Goal: Task Accomplishment & Management: Manage account settings

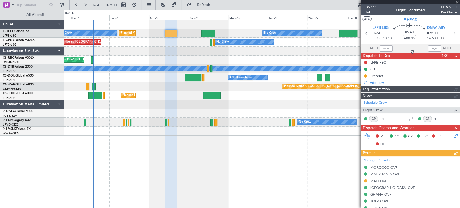
scroll to position [30, 0]
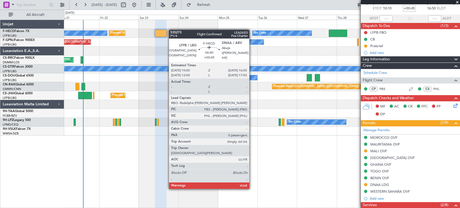
click at [141, 30] on div "Planned Maint Paris (Le Bourget) Planned Maint Paris (Le Bourget) No Crew No Cr…" at bounding box center [262, 78] width 396 height 116
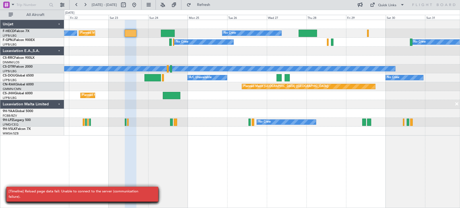
scroll to position [0, 0]
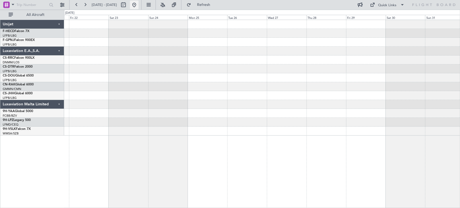
click at [139, 8] on button at bounding box center [134, 5] width 9 height 9
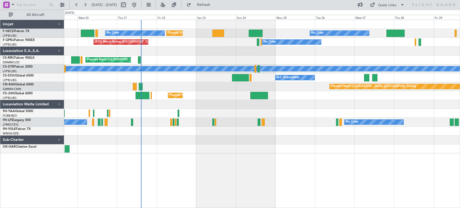
click at [177, 80] on div "Planned Maint [GEOGRAPHIC_DATA] ([GEOGRAPHIC_DATA]) A/C Unavailable Planned Mai…" at bounding box center [262, 77] width 396 height 9
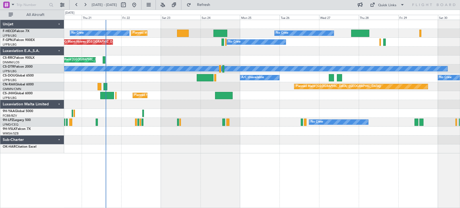
click at [148, 82] on div "No Crew Planned Maint [GEOGRAPHIC_DATA] ([GEOGRAPHIC_DATA]) Planned Maint [GEOG…" at bounding box center [262, 86] width 396 height 133
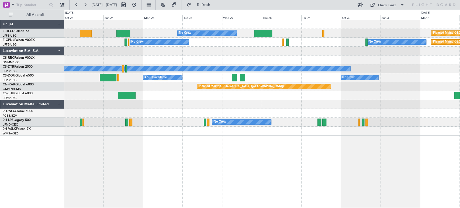
click at [122, 29] on div "No Crew Planned Maint Paris (Le Bourget) Planned Maint Paris (Le Bourget) Plann…" at bounding box center [262, 78] width 396 height 116
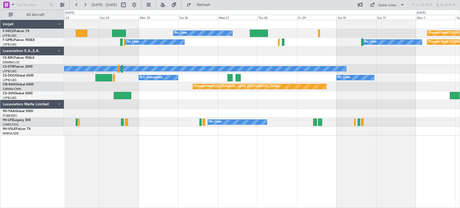
click at [230, 30] on div "No Crew Planned Maint Paris (Le Bourget) Planned Maint Paris (Le Bourget) Plann…" at bounding box center [262, 33] width 396 height 9
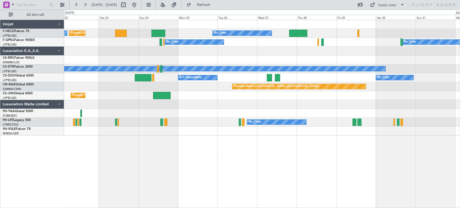
click at [288, 26] on div "No Crew Planned Maint [GEOGRAPHIC_DATA] ([GEOGRAPHIC_DATA]) No Crew Planned Mai…" at bounding box center [262, 78] width 396 height 116
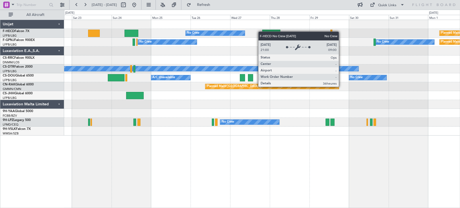
click at [241, 31] on div "No Crew Planned Maint Paris (Le Bourget) No Crew Planned Maint Paris (Le Bourge…" at bounding box center [262, 78] width 396 height 116
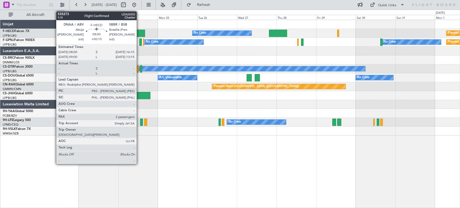
click at [139, 32] on div at bounding box center [138, 33] width 14 height 7
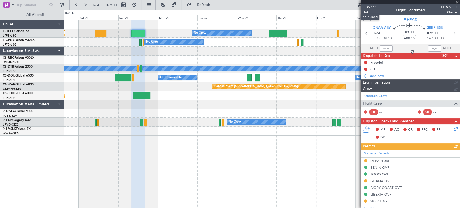
click at [371, 5] on span "535273" at bounding box center [370, 7] width 13 height 6
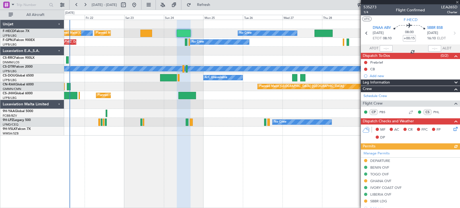
click at [129, 60] on div "Planned Maint Paris (Le Bourget) No Crew No Crew Planned Maint Paris (Le Bourge…" at bounding box center [262, 78] width 396 height 116
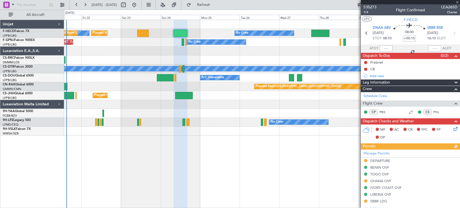
click at [94, 46] on div "Planned Maint Paris (Le Bourget) No Crew No Crew Planned Maint Paris (Le Bourge…" at bounding box center [262, 78] width 396 height 116
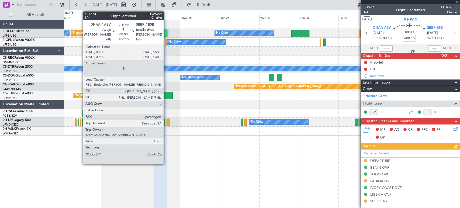
click at [164, 33] on div at bounding box center [161, 33] width 14 height 7
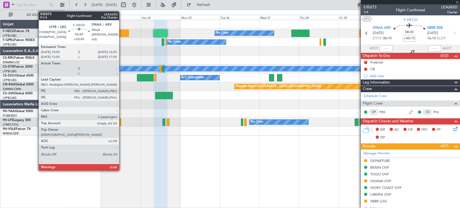
click at [122, 33] on div at bounding box center [123, 33] width 12 height 7
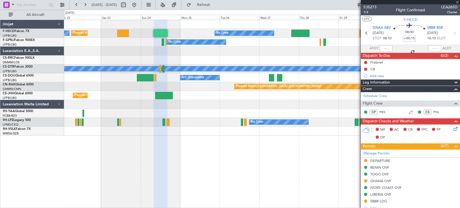
type input "+00:45"
type input "0"
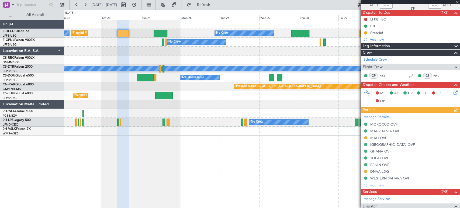
scroll to position [90, 0]
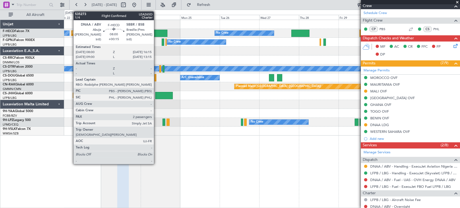
click at [156, 32] on div at bounding box center [161, 33] width 14 height 7
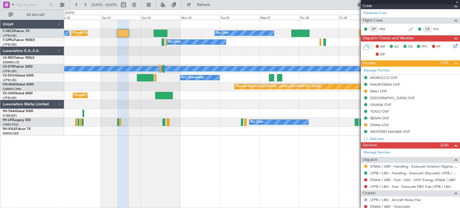
type input "+00:15"
type input "2"
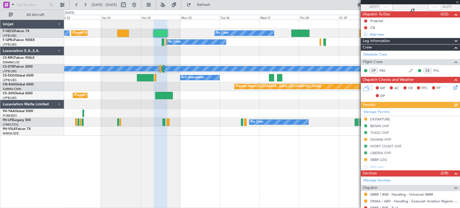
scroll to position [60, 0]
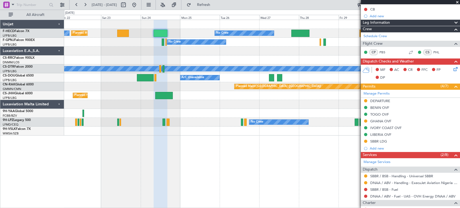
click at [190, 61] on div "Planned Maint [GEOGRAPHIC_DATA] ([GEOGRAPHIC_DATA])" at bounding box center [262, 60] width 396 height 9
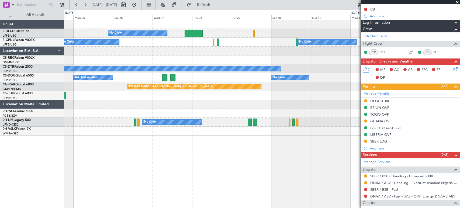
click at [271, 54] on div at bounding box center [262, 51] width 396 height 9
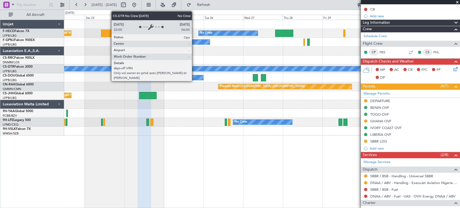
click at [239, 66] on div "No Crew" at bounding box center [147, 68] width 449 height 5
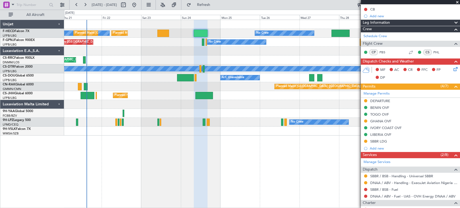
click at [205, 64] on div "No Crew Planned Maint Sofia" at bounding box center [262, 68] width 396 height 9
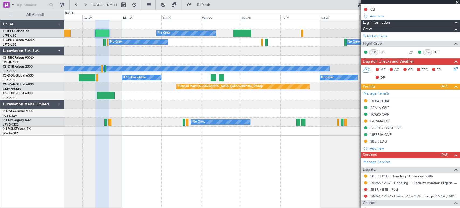
click at [160, 58] on div "No Crew Planned Maint [GEOGRAPHIC_DATA] ([GEOGRAPHIC_DATA]) Planned Maint [GEOG…" at bounding box center [262, 78] width 396 height 116
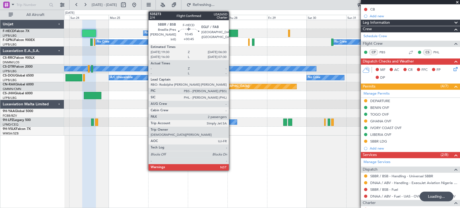
click at [231, 34] on div at bounding box center [229, 33] width 18 height 7
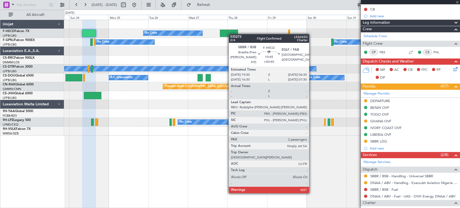
type input "+00:45"
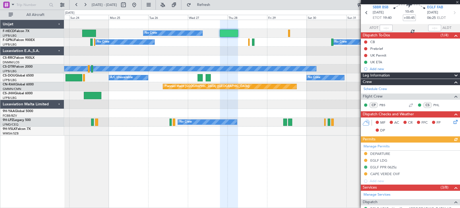
scroll to position [30, 0]
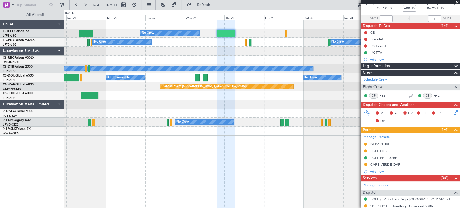
click at [309, 168] on div "Planned Maint Paris (Le Bourget) No Crew Planned Maint Paris (Le Bourget) No Cr…" at bounding box center [262, 114] width 396 height 188
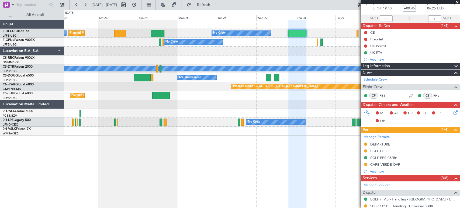
click at [266, 70] on div "No Crew" at bounding box center [262, 68] width 396 height 9
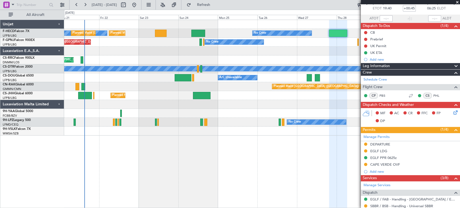
click at [202, 60] on div "Planned Maint [GEOGRAPHIC_DATA] ([GEOGRAPHIC_DATA])" at bounding box center [262, 60] width 396 height 9
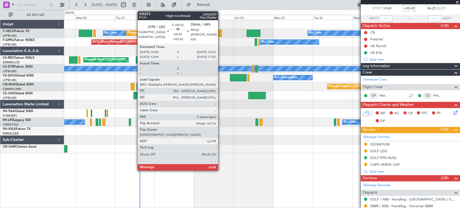
click at [221, 32] on div at bounding box center [216, 33] width 12 height 7
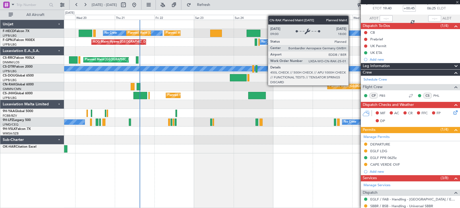
type input "0"
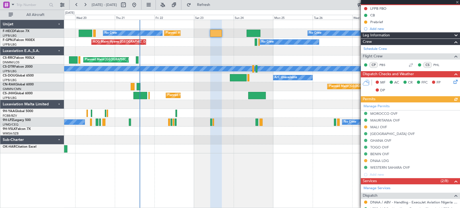
scroll to position [90, 0]
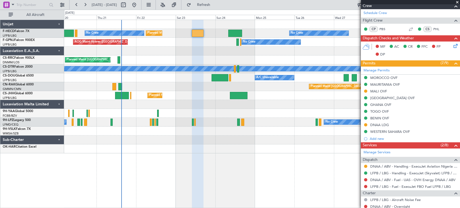
click at [157, 82] on div "Planned Maint Paris (Le Bourget) Planned Maint Paris (Le Bourget) No Crew No Cr…" at bounding box center [262, 86] width 396 height 133
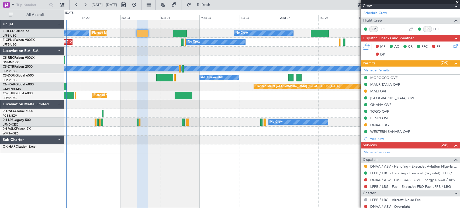
click at [120, 84] on div "Planned Maint Paris (Le Bourget) Planned Maint Paris (Le Bourget) No Crew No Cr…" at bounding box center [262, 86] width 396 height 133
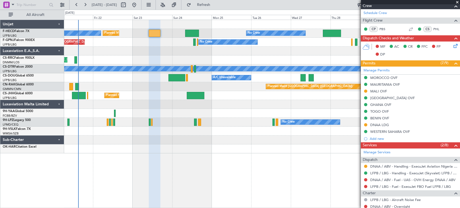
click at [142, 81] on div "Planned Maint [GEOGRAPHIC_DATA] ([GEOGRAPHIC_DATA]) A/C Unavailable No Crew" at bounding box center [262, 77] width 396 height 9
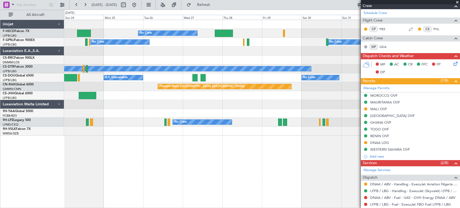
click at [59, 78] on div "No Crew Planned Maint Paris (Le Bourget) Planned Maint Paris (Le Bourget) No Cr…" at bounding box center [230, 109] width 460 height 198
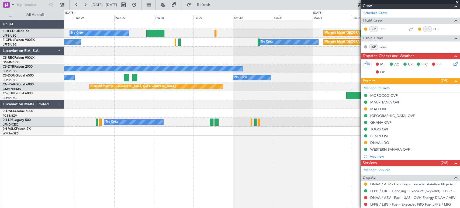
click at [101, 66] on div "No Crew Planned Maint Paris (Le Bourget) No Crew No Crew Planned Maint Paris (L…" at bounding box center [262, 78] width 396 height 116
click at [119, 67] on div "No Crew Planned Maint Paris (Le Bourget) No Crew No Crew Planned Maint Paris (L…" at bounding box center [262, 78] width 396 height 116
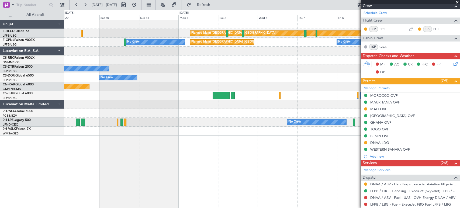
click at [164, 61] on div at bounding box center [262, 60] width 396 height 9
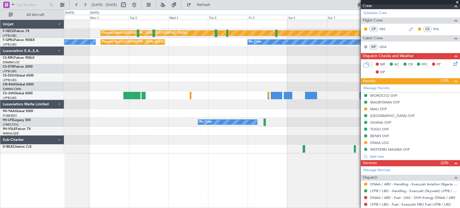
click at [341, 104] on div at bounding box center [262, 104] width 396 height 9
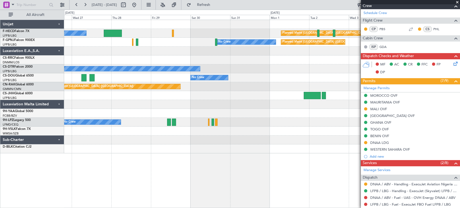
click at [246, 108] on div at bounding box center [262, 104] width 396 height 9
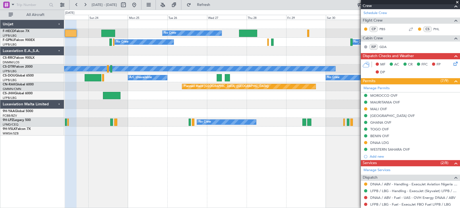
click at [163, 62] on div "Planned Maint [GEOGRAPHIC_DATA] ([GEOGRAPHIC_DATA])" at bounding box center [262, 60] width 396 height 9
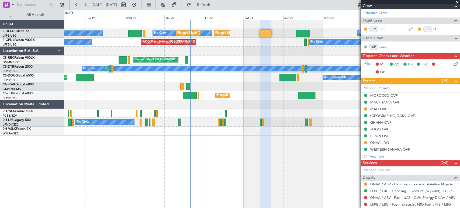
click at [324, 99] on div "Planned Maint [GEOGRAPHIC_DATA] ([GEOGRAPHIC_DATA])" at bounding box center [262, 95] width 396 height 9
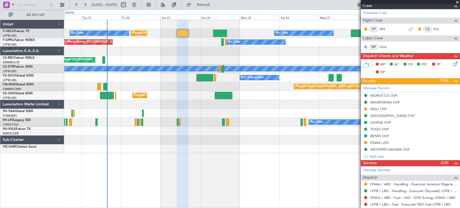
click at [151, 81] on div "Planned Maint Paris (Le Bourget) A/C Unavailable No Crew Planned Maint London (…" at bounding box center [262, 77] width 396 height 9
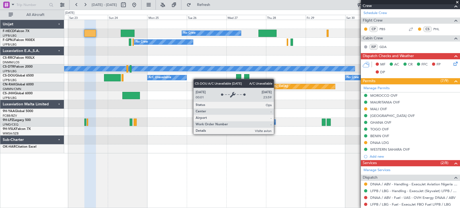
click at [168, 77] on div "Planned Maint [GEOGRAPHIC_DATA] ([GEOGRAPHIC_DATA]) A/C Unavailable No Crew" at bounding box center [262, 77] width 396 height 9
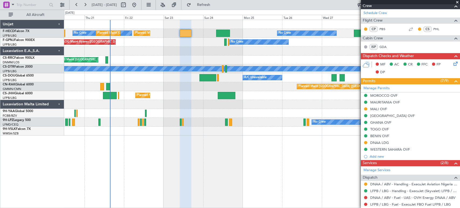
click at [251, 73] on div "No Crew Planned Maint Paris (Le Bourget) No Crew Planned Maint Paris (Le Bourge…" at bounding box center [262, 78] width 396 height 116
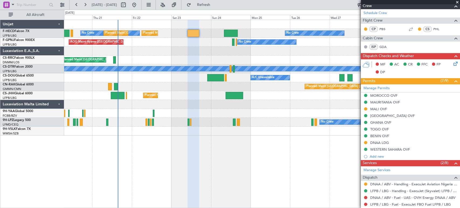
click at [147, 57] on div "No Crew Planned Maint Paris (Le Bourget) No Crew Planned Maint Paris (Le Bourge…" at bounding box center [262, 78] width 396 height 116
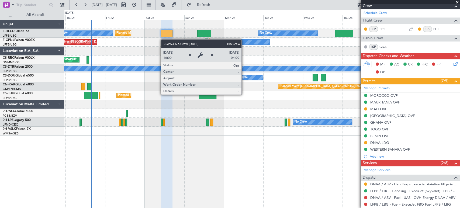
click at [257, 40] on div "No Crew Planned Maint Paris (Le Bourget) Planned Maint Paris (Le Bourget) No Cr…" at bounding box center [262, 78] width 396 height 116
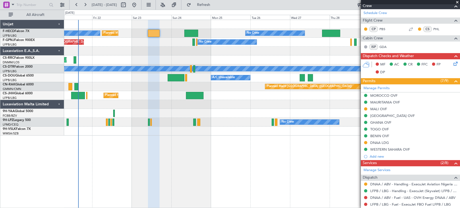
click at [170, 46] on div "No Crew Planned Maint Paris (Le Bourget) Planned Maint Paris (Le Bourget) No Cr…" at bounding box center [262, 78] width 396 height 116
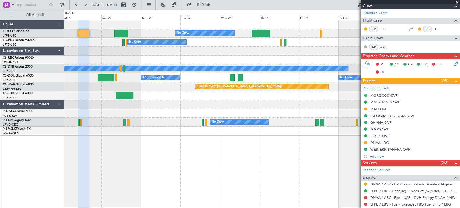
click at [115, 59] on div "No Crew Planned Maint Paris (Le Bourget) Planned Maint Paris (Le Bourget) Plann…" at bounding box center [262, 78] width 396 height 116
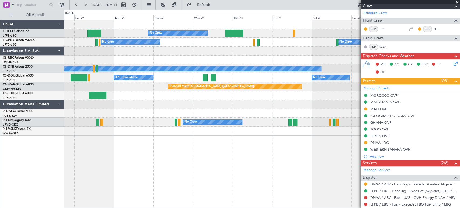
click at [104, 60] on div "Planned Maint [GEOGRAPHIC_DATA] ([GEOGRAPHIC_DATA])" at bounding box center [262, 60] width 396 height 9
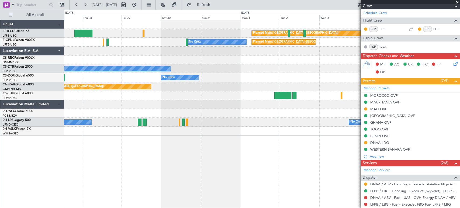
click at [123, 114] on div "Planned Maint Paris (Le Bourget) No Crew No Crew Planned Maint Paris (Le Bourge…" at bounding box center [262, 78] width 396 height 116
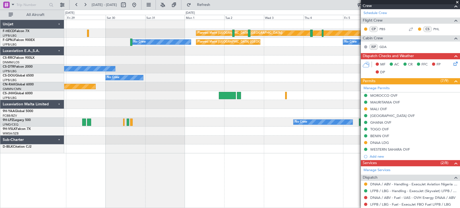
click at [229, 81] on div "Planned Maint Paris (Le Bourget) No Crew Planned Maint Paris (Le Bourget) No Cr…" at bounding box center [262, 86] width 396 height 133
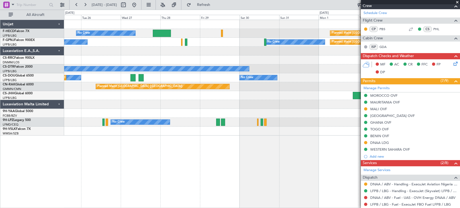
click at [220, 64] on div at bounding box center [262, 60] width 396 height 9
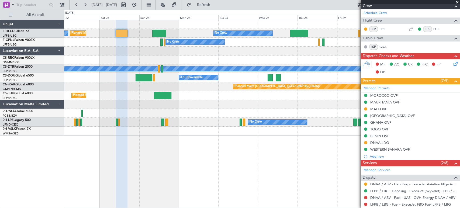
click at [340, 114] on div "No Crew Planned Maint [GEOGRAPHIC_DATA] ([GEOGRAPHIC_DATA]) No Crew Planned Mai…" at bounding box center [262, 78] width 396 height 116
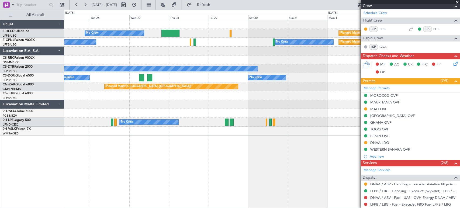
click at [162, 110] on div "No Crew Planned Maint [GEOGRAPHIC_DATA] ([GEOGRAPHIC_DATA]) No Crew No Crew Pla…" at bounding box center [262, 78] width 396 height 116
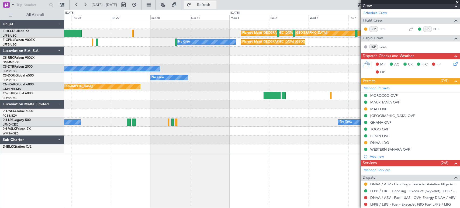
click at [215, 3] on span "Refresh" at bounding box center [203, 5] width 23 height 4
click at [284, 53] on div at bounding box center [262, 51] width 396 height 9
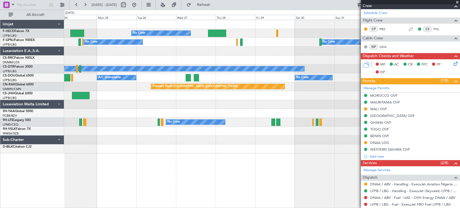
click at [332, 55] on div "Planned Maint Paris (Le Bourget) No Crew Planned Maint Paris (Le Bourget) No Cr…" at bounding box center [262, 86] width 396 height 133
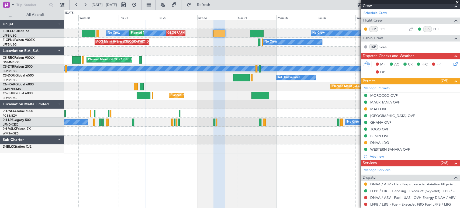
click at [170, 57] on div "No Crew Planned Maint Paris (Le Bourget) No Crew Planned Maint Paris (Le Bourge…" at bounding box center [262, 86] width 396 height 133
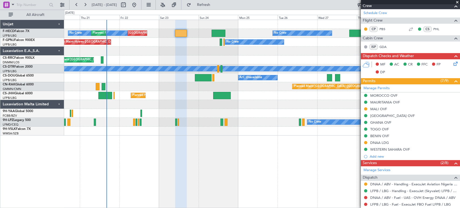
click at [166, 54] on div at bounding box center [262, 51] width 396 height 9
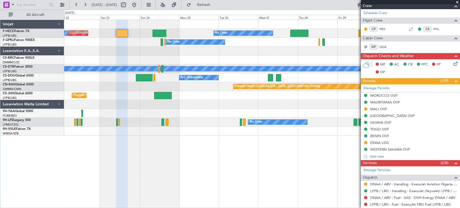
click at [97, 59] on div "No Crew Planned Maint Paris (Le Bourget) No Crew Planned Maint Paris (Le Bourge…" at bounding box center [262, 78] width 396 height 116
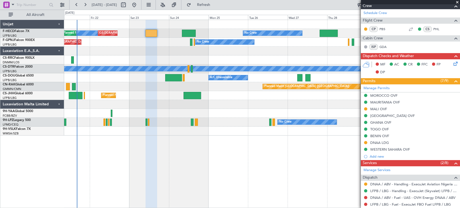
click at [153, 61] on div "Planned Maint [GEOGRAPHIC_DATA] ([GEOGRAPHIC_DATA])" at bounding box center [262, 60] width 396 height 9
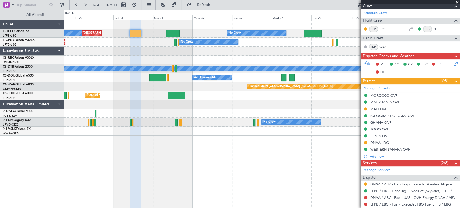
click at [99, 62] on div "Planned Maint [GEOGRAPHIC_DATA] ([GEOGRAPHIC_DATA])" at bounding box center [262, 60] width 396 height 9
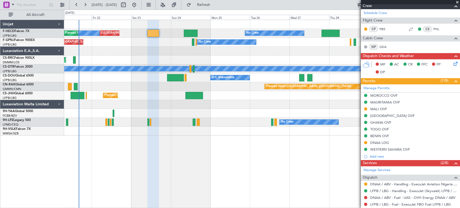
click at [239, 112] on div at bounding box center [262, 113] width 396 height 9
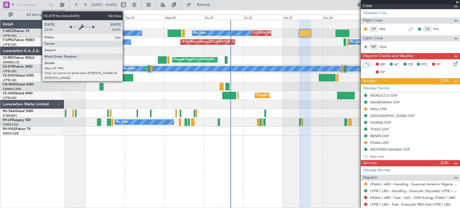
click at [236, 69] on div "No Crew" at bounding box center [345, 68] width 448 height 5
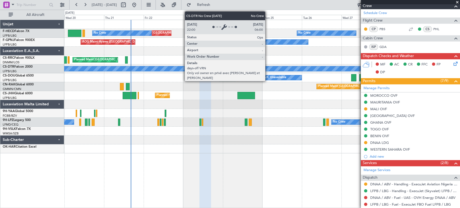
click at [140, 71] on div "No Crew" at bounding box center [246, 68] width 448 height 5
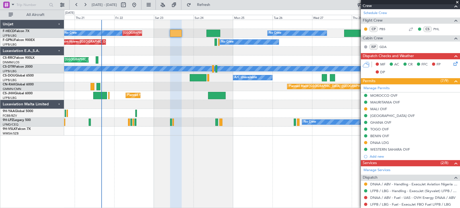
click at [128, 73] on div "No Crew Planned Maint Sofia" at bounding box center [262, 68] width 396 height 9
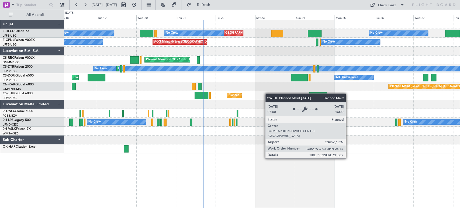
click at [118, 101] on div "No Crew No Crew Planned Maint [GEOGRAPHIC_DATA] ([GEOGRAPHIC_DATA]) Planned Mai…" at bounding box center [262, 86] width 396 height 133
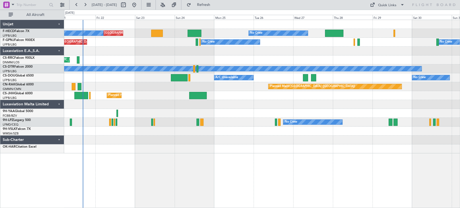
click at [157, 90] on div "No Crew Planned Maint [GEOGRAPHIC_DATA] ([GEOGRAPHIC_DATA]) Planned Maint [GEOG…" at bounding box center [262, 86] width 396 height 133
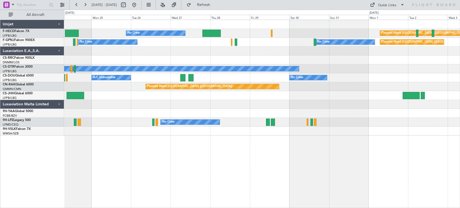
click at [354, 59] on div "No Crew Planned Maint [GEOGRAPHIC_DATA] ([GEOGRAPHIC_DATA]) No Crew Planned Mai…" at bounding box center [262, 78] width 396 height 116
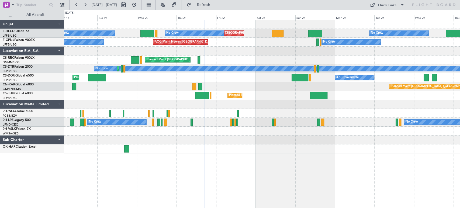
click at [253, 65] on div "No Crew Planned Maint Sofia" at bounding box center [262, 68] width 396 height 9
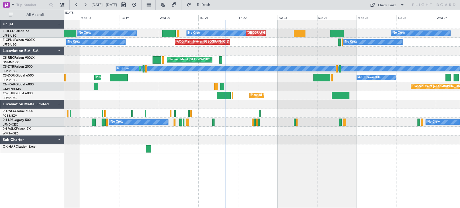
click at [212, 54] on div at bounding box center [262, 51] width 396 height 9
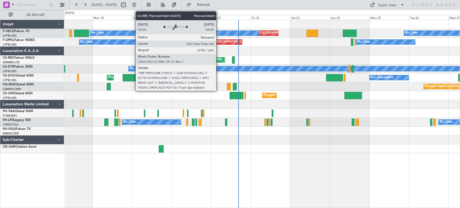
click at [160, 64] on div "Planned Maint [GEOGRAPHIC_DATA] ([GEOGRAPHIC_DATA])" at bounding box center [262, 60] width 396 height 9
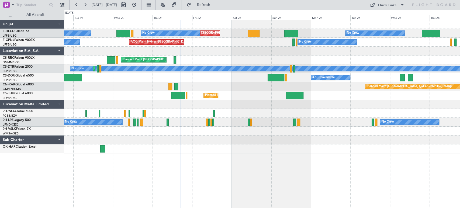
click at [173, 81] on div "Planned Maint [GEOGRAPHIC_DATA] ([GEOGRAPHIC_DATA]) A/C Unavailable Planned Mai…" at bounding box center [262, 77] width 396 height 9
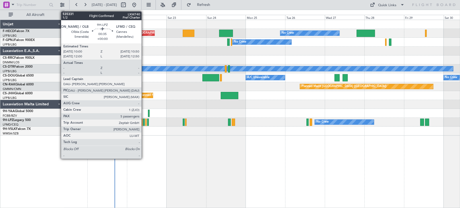
click at [144, 123] on div at bounding box center [144, 122] width 2 height 7
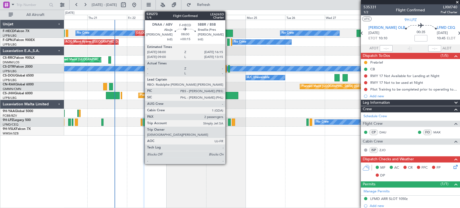
click at [227, 32] on div at bounding box center [226, 33] width 14 height 7
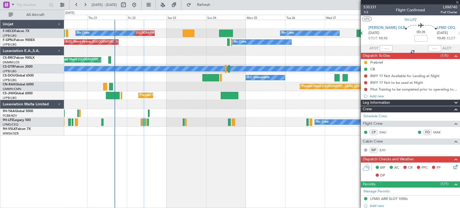
type input "+00:15"
type input "2"
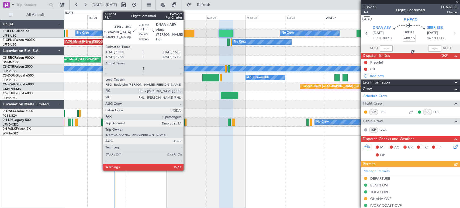
click at [186, 30] on div at bounding box center [189, 33] width 12 height 7
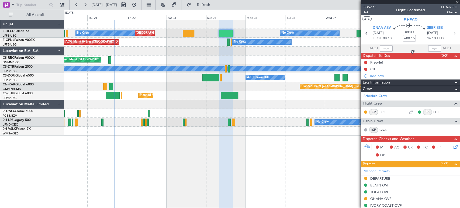
type input "+00:45"
type input "0"
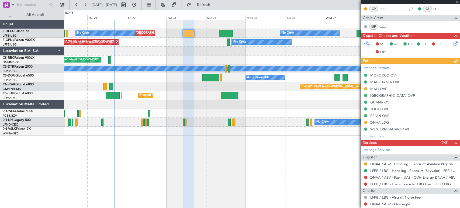
scroll to position [120, 0]
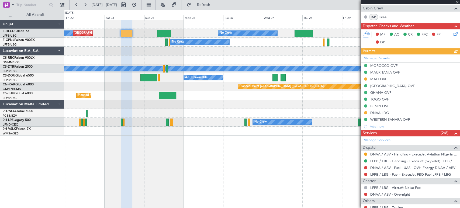
click at [144, 26] on div at bounding box center [262, 24] width 396 height 9
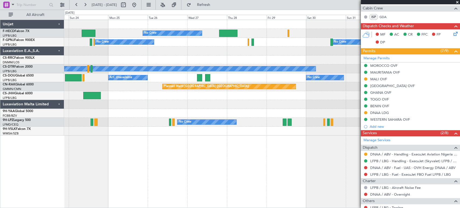
click at [167, 24] on div at bounding box center [262, 24] width 396 height 9
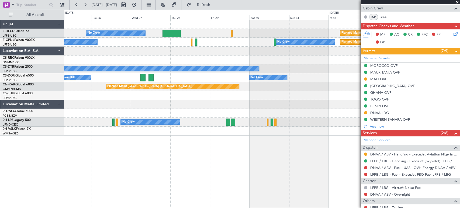
click at [130, 131] on div "No Crew Planned Maint [GEOGRAPHIC_DATA] ([GEOGRAPHIC_DATA]) No Crew No Crew Pla…" at bounding box center [262, 78] width 396 height 116
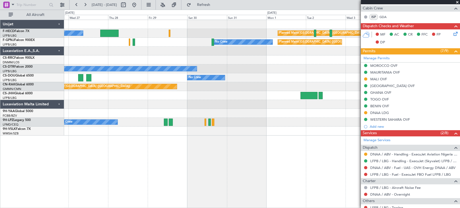
click at [141, 102] on div "No Crew Planned Maint [GEOGRAPHIC_DATA] ([GEOGRAPHIC_DATA]) No Crew Planned Mai…" at bounding box center [262, 78] width 396 height 116
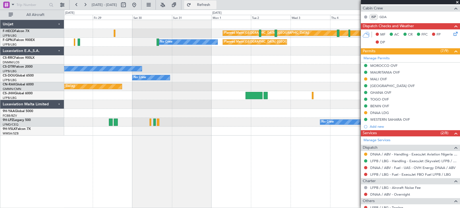
click at [215, 3] on span "Refresh" at bounding box center [203, 5] width 23 height 4
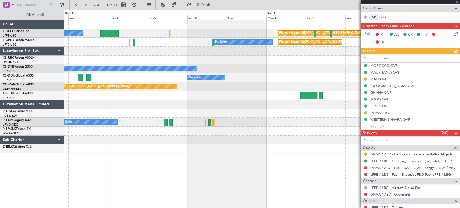
click at [293, 99] on div at bounding box center [262, 95] width 396 height 9
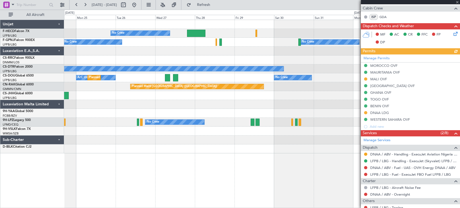
click at [291, 108] on div at bounding box center [262, 104] width 396 height 9
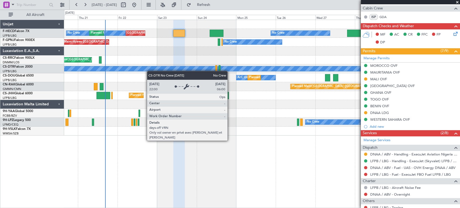
click at [233, 68] on div "No Crew Planned Maint [GEOGRAPHIC_DATA] ([GEOGRAPHIC_DATA]) No Crew Planned Mai…" at bounding box center [262, 78] width 396 height 116
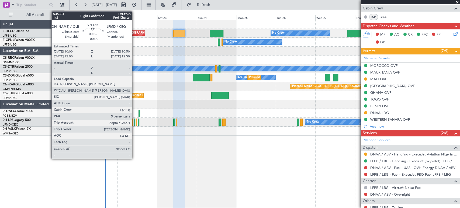
click at [134, 125] on div at bounding box center [135, 122] width 2 height 7
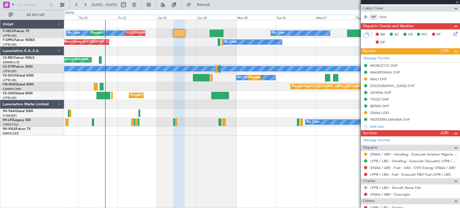
type input "5"
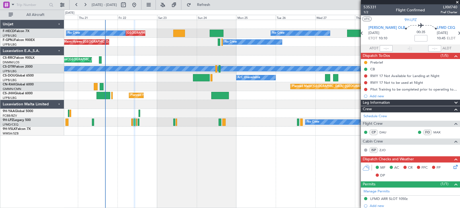
click at [137, 122] on div "No Crew No Crew" at bounding box center [262, 122] width 396 height 9
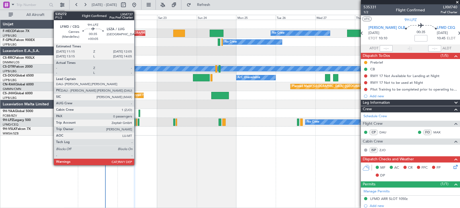
click at [136, 125] on div at bounding box center [137, 122] width 2 height 7
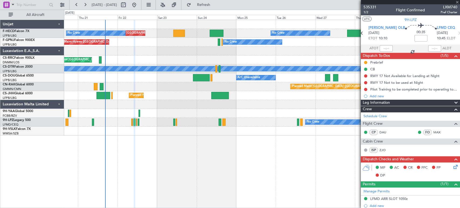
click at [137, 123] on div at bounding box center [137, 122] width 2 height 7
type input "+00:05"
type input "0"
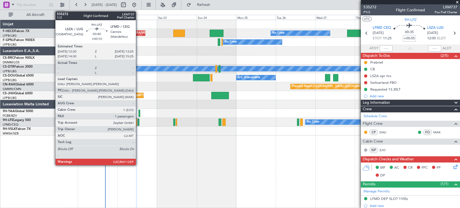
click at [138, 124] on div at bounding box center [139, 122] width 2 height 7
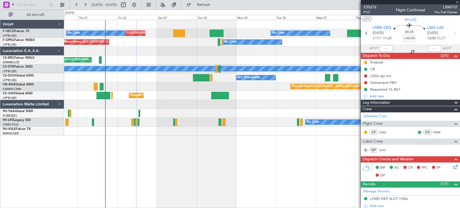
type input "+00:10"
type input "1"
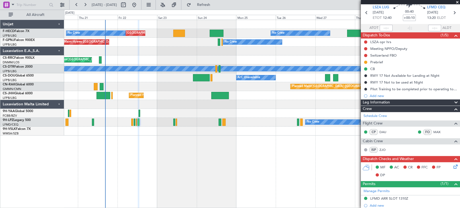
scroll to position [30, 0]
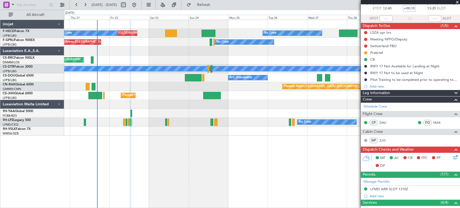
click at [140, 56] on div "No Crew Planned Maint [GEOGRAPHIC_DATA] ([GEOGRAPHIC_DATA]) Planned Maint [GEOG…" at bounding box center [262, 78] width 396 height 116
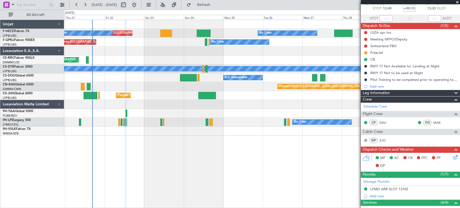
click at [150, 54] on div "No Crew Planned Maint [GEOGRAPHIC_DATA] ([GEOGRAPHIC_DATA]) Planned Maint [GEOG…" at bounding box center [262, 78] width 396 height 116
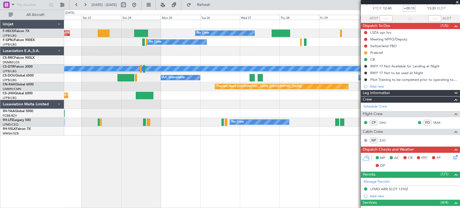
click at [208, 62] on div "Planned Maint [GEOGRAPHIC_DATA] ([GEOGRAPHIC_DATA])" at bounding box center [262, 60] width 396 height 9
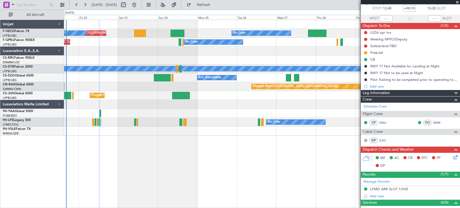
click at [117, 114] on div "No Crew Planned Maint [GEOGRAPHIC_DATA] ([GEOGRAPHIC_DATA]) No Crew Planned Mai…" at bounding box center [262, 78] width 396 height 116
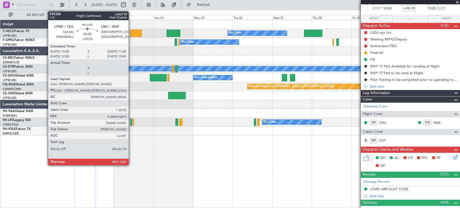
click at [131, 122] on div at bounding box center [131, 122] width 2 height 7
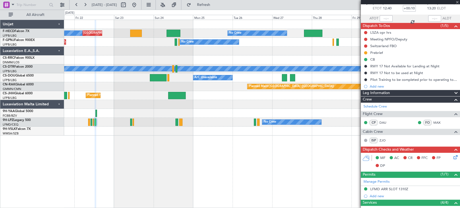
type input "+00:20"
type input "6"
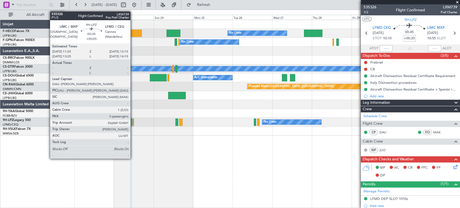
click at [133, 122] on div at bounding box center [134, 122] width 2 height 7
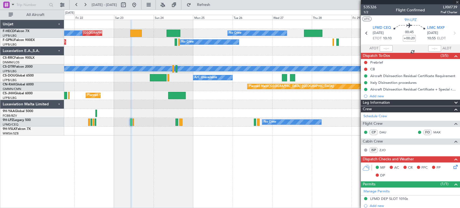
type input "+00:05"
type input "0"
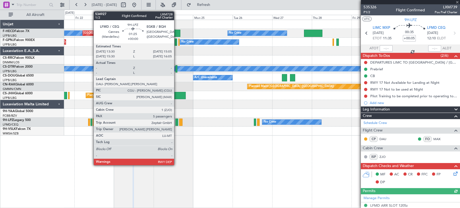
click at [177, 122] on div at bounding box center [177, 122] width 3 height 7
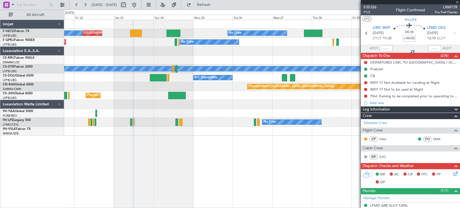
type input "5"
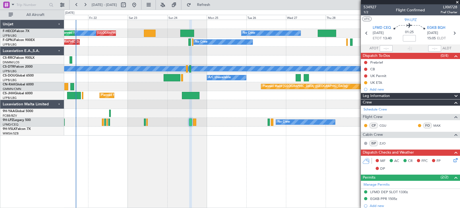
click at [241, 135] on div "No Crew Planned Maint [GEOGRAPHIC_DATA] ([GEOGRAPHIC_DATA]) No Crew Planned Mai…" at bounding box center [262, 78] width 396 height 116
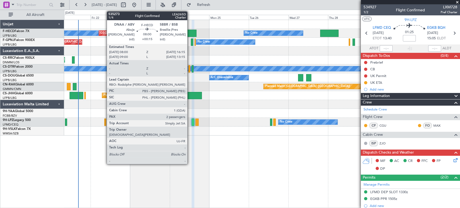
click at [190, 32] on div at bounding box center [190, 33] width 14 height 7
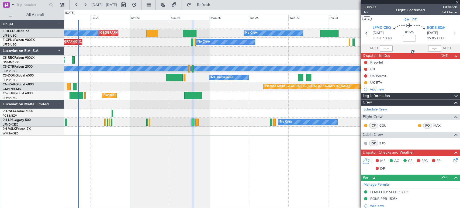
type input "+00:15"
type input "2"
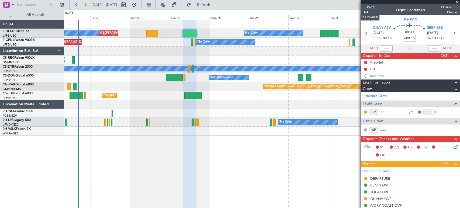
click at [366, 7] on span "535273" at bounding box center [370, 7] width 13 height 6
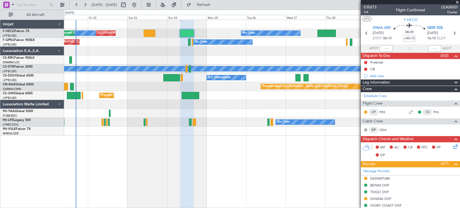
click at [159, 51] on div at bounding box center [262, 51] width 396 height 9
click at [215, 5] on span "Refresh" at bounding box center [203, 5] width 23 height 4
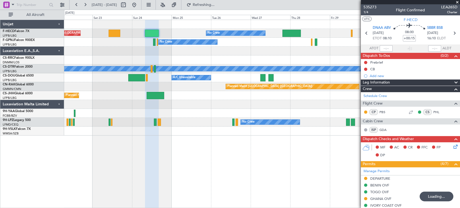
click at [115, 43] on div "No Crew No Crew Planned Maint [GEOGRAPHIC_DATA] ([GEOGRAPHIC_DATA]) [GEOGRAPHIC…" at bounding box center [262, 42] width 396 height 9
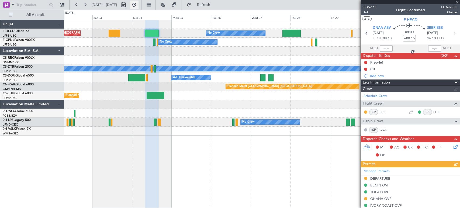
click at [139, 6] on button at bounding box center [134, 5] width 9 height 9
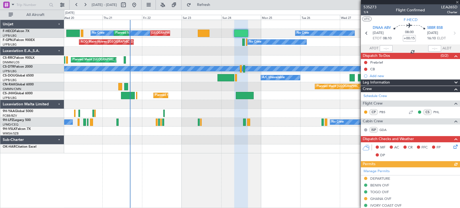
click at [162, 52] on div "No Crew Planned Maint [GEOGRAPHIC_DATA] ([GEOGRAPHIC_DATA]) No Crew Planned Mai…" at bounding box center [262, 86] width 396 height 133
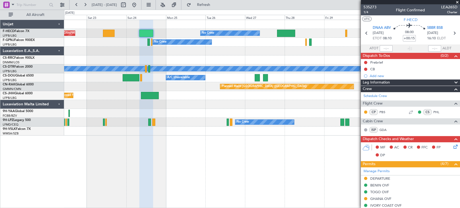
click at [170, 120] on div "No Crew No Crew No Crew" at bounding box center [262, 122] width 396 height 9
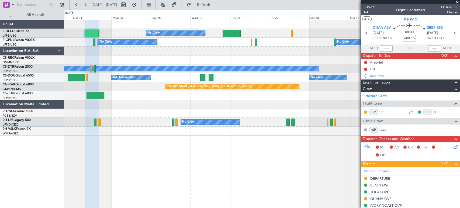
click at [78, 119] on div "No Crew Planned Maint [GEOGRAPHIC_DATA] ([GEOGRAPHIC_DATA]) Planned Maint [GEOG…" at bounding box center [262, 78] width 396 height 116
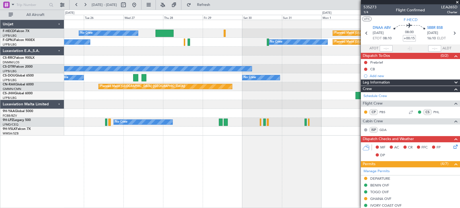
click at [144, 121] on div "No Crew Planned Maint [GEOGRAPHIC_DATA] ([GEOGRAPHIC_DATA]) No Crew No Crew Pla…" at bounding box center [262, 78] width 396 height 116
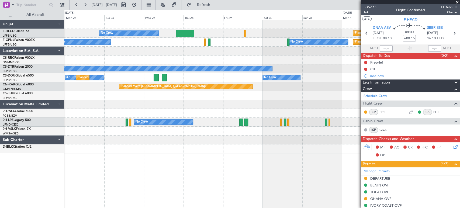
click at [315, 48] on div at bounding box center [262, 51] width 396 height 9
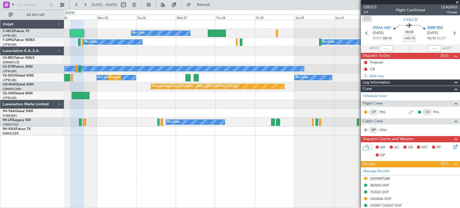
click at [285, 46] on div "No Crew Planned Maint [GEOGRAPHIC_DATA] ([GEOGRAPHIC_DATA]) No Crew No Crew [GE…" at bounding box center [262, 42] width 396 height 9
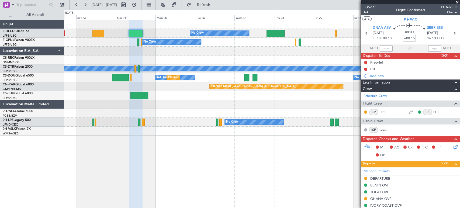
click at [214, 113] on div at bounding box center [262, 113] width 396 height 9
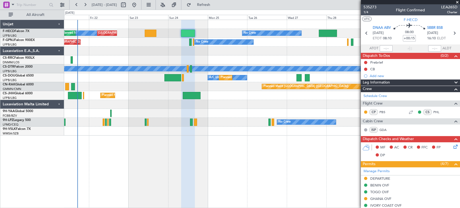
click at [99, 117] on div at bounding box center [262, 113] width 396 height 9
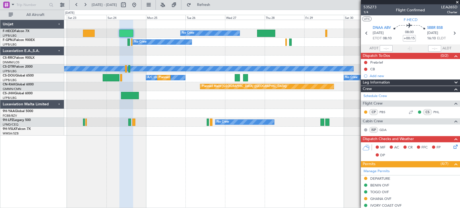
click at [198, 122] on div "No Crew Planned Maint [GEOGRAPHIC_DATA] ([GEOGRAPHIC_DATA]) Planned Maint [GEOG…" at bounding box center [262, 78] width 396 height 116
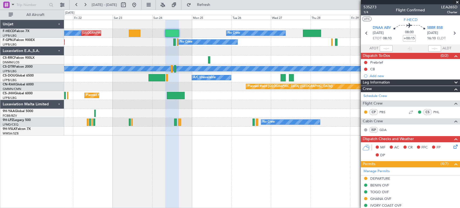
click at [66, 168] on div "No Crew Planned Maint [GEOGRAPHIC_DATA] ([GEOGRAPHIC_DATA]) No Crew Planned Mai…" at bounding box center [262, 114] width 396 height 188
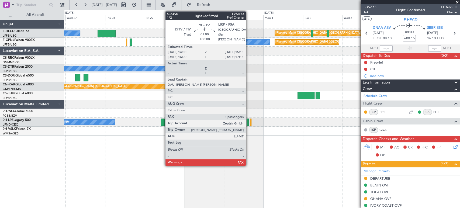
click at [248, 121] on div at bounding box center [248, 122] width 2 height 7
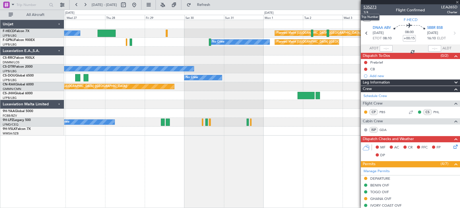
type input "5"
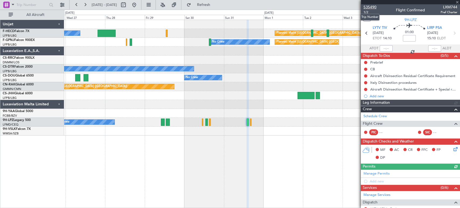
click at [373, 6] on span "535490" at bounding box center [370, 7] width 13 height 6
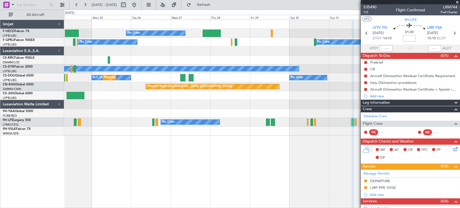
click at [374, 130] on fb-app "[DATE] - [DATE] Refresh Quick Links All Aircraft Planned Maint [GEOGRAPHIC_DATA…" at bounding box center [230, 106] width 460 height 204
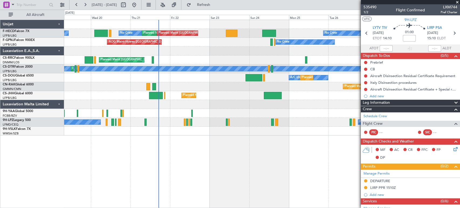
click at [354, 133] on div "No Crew No Crew Planned Maint [GEOGRAPHIC_DATA] ([GEOGRAPHIC_DATA]) Planned Mai…" at bounding box center [262, 114] width 396 height 188
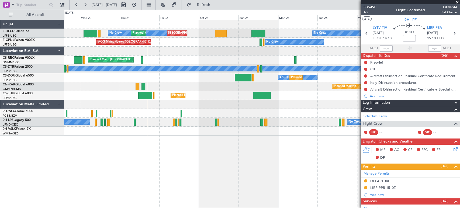
click at [300, 132] on div "No Crew Planned Maint [GEOGRAPHIC_DATA] ([GEOGRAPHIC_DATA]) No Crew Planned Mai…" at bounding box center [262, 114] width 396 height 188
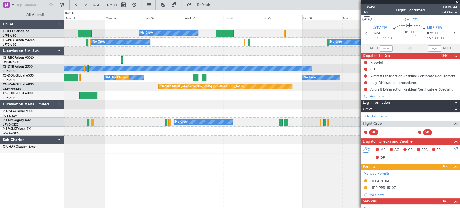
click at [151, 133] on div at bounding box center [262, 131] width 396 height 9
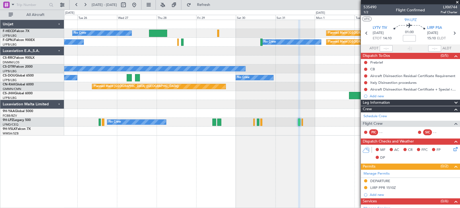
click at [169, 126] on div "No Crew No Crew" at bounding box center [262, 122] width 396 height 9
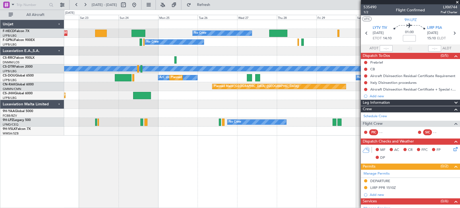
click at [292, 139] on div "No Crew Planned Maint [GEOGRAPHIC_DATA] ([GEOGRAPHIC_DATA]) Planned Maint [GEOG…" at bounding box center [262, 114] width 396 height 188
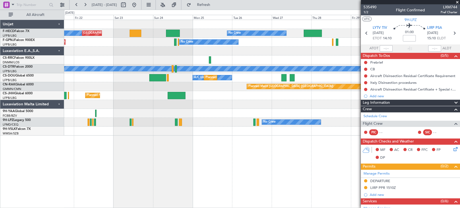
click at [275, 155] on div "No Crew Planned Maint [GEOGRAPHIC_DATA] ([GEOGRAPHIC_DATA]) No Crew Planned Mai…" at bounding box center [262, 114] width 396 height 188
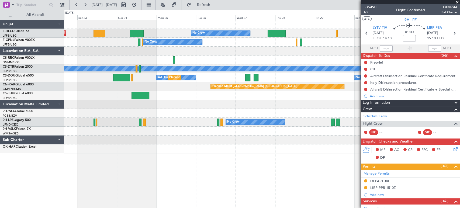
click at [202, 139] on div "No Crew Planned Maint [GEOGRAPHIC_DATA] ([GEOGRAPHIC_DATA]) Planned Maint [GEOG…" at bounding box center [262, 86] width 396 height 133
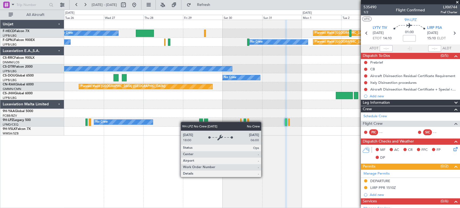
click at [152, 122] on div "No Crew No Crew" at bounding box center [262, 122] width 396 height 9
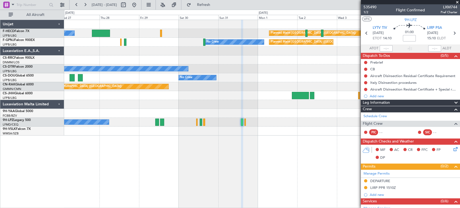
click at [220, 133] on div "No Crew Planned Maint [GEOGRAPHIC_DATA] ([GEOGRAPHIC_DATA]) No Crew Planned Mai…" at bounding box center [262, 78] width 396 height 116
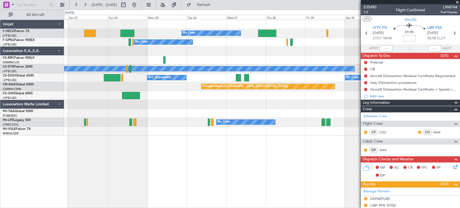
click at [182, 46] on div "No Crew Planned Maint [GEOGRAPHIC_DATA] ([GEOGRAPHIC_DATA]) Planned Maint [GEOG…" at bounding box center [262, 78] width 396 height 116
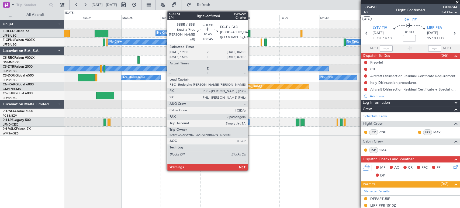
click at [250, 32] on div at bounding box center [241, 33] width 18 height 7
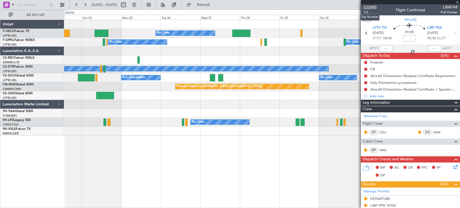
type input "+00:45"
type input "2"
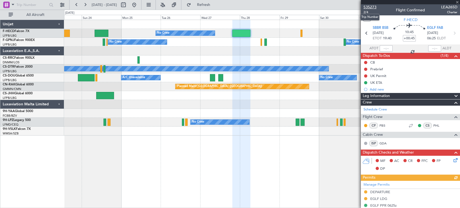
click at [369, 6] on span "535273" at bounding box center [370, 7] width 13 height 6
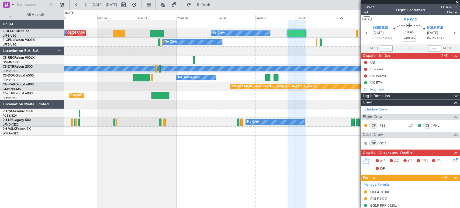
click at [219, 145] on div "No Crew Planned Maint [GEOGRAPHIC_DATA] ([GEOGRAPHIC_DATA]) No Crew Planned Mai…" at bounding box center [262, 114] width 396 height 188
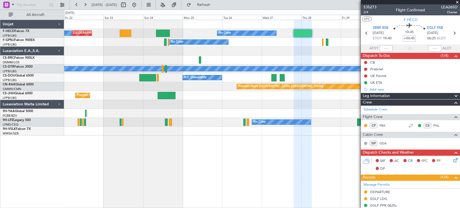
click at [160, 141] on div "No Crew Planned Maint [GEOGRAPHIC_DATA] ([GEOGRAPHIC_DATA]) No Crew Planned Mai…" at bounding box center [262, 114] width 396 height 188
click at [93, 142] on div "No Crew Planned Maint [GEOGRAPHIC_DATA] ([GEOGRAPHIC_DATA]) No Crew Planned Mai…" at bounding box center [262, 114] width 396 height 188
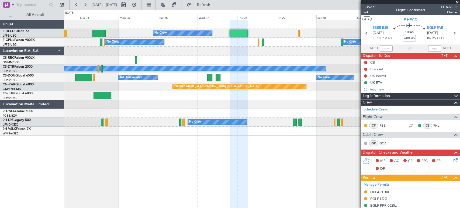
click at [104, 128] on div "No Crew Planned Maint [GEOGRAPHIC_DATA] ([GEOGRAPHIC_DATA]) Planned Maint [GEOG…" at bounding box center [262, 78] width 396 height 116
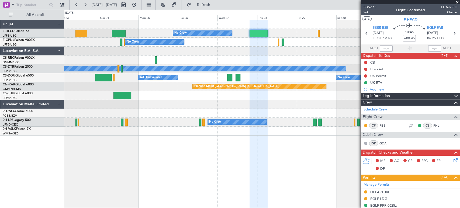
click at [222, 130] on div "Planned Maint [GEOGRAPHIC_DATA] ([GEOGRAPHIC_DATA]) No Crew Planned Maint [GEOG…" at bounding box center [262, 78] width 396 height 116
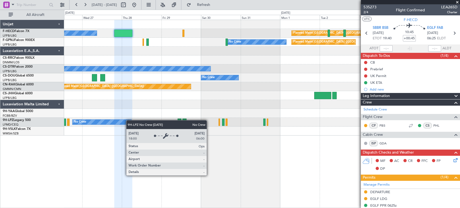
click at [99, 125] on div "Planned Maint [GEOGRAPHIC_DATA] ([GEOGRAPHIC_DATA]) No Crew Planned Maint [GEOG…" at bounding box center [262, 78] width 396 height 116
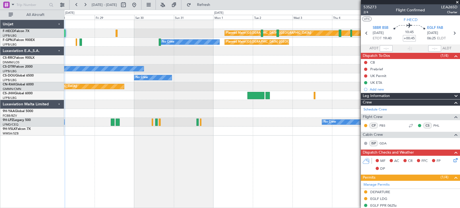
click at [141, 126] on div "No Crew No Crew" at bounding box center [262, 122] width 396 height 9
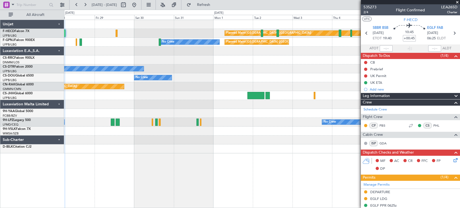
click at [185, 113] on div at bounding box center [262, 113] width 396 height 9
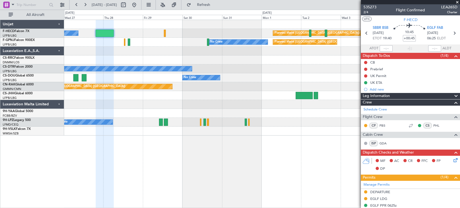
click at [222, 114] on div at bounding box center [262, 113] width 396 height 9
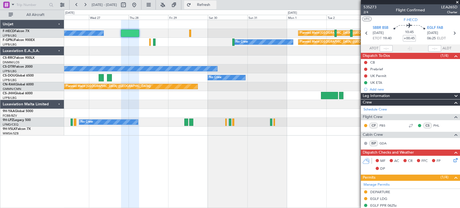
click at [209, 2] on button "Refresh" at bounding box center [200, 5] width 32 height 9
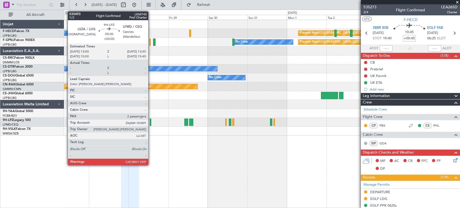
click at [151, 122] on div at bounding box center [150, 122] width 1 height 7
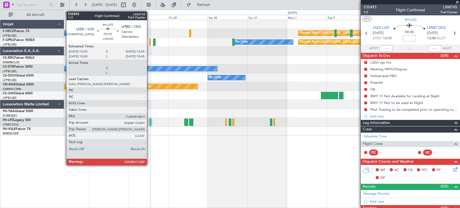
click at [150, 121] on div at bounding box center [150, 122] width 1 height 7
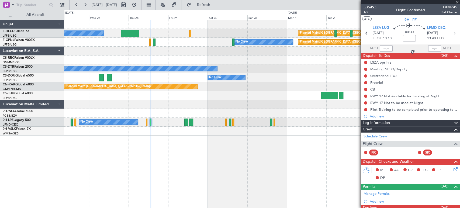
click at [369, 7] on span "535493" at bounding box center [370, 7] width 13 height 6
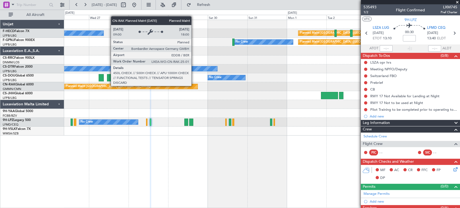
click at [174, 90] on div "Planned Maint [GEOGRAPHIC_DATA] ([GEOGRAPHIC_DATA])" at bounding box center [262, 86] width 396 height 9
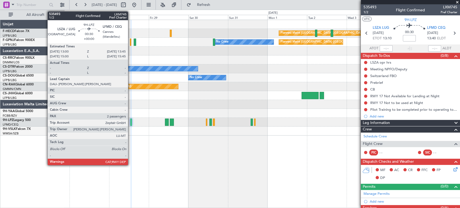
click at [130, 120] on div at bounding box center [130, 122] width 1 height 7
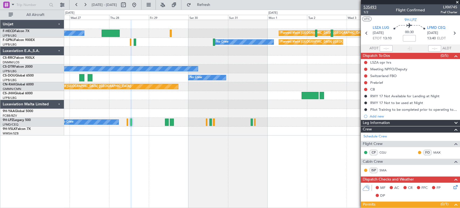
click at [372, 5] on span "535493" at bounding box center [370, 7] width 13 height 6
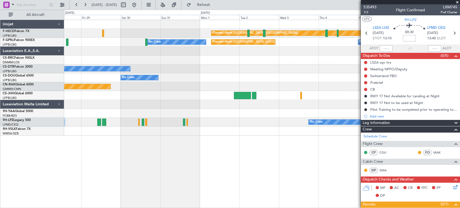
click at [97, 82] on div "Planned Maint [GEOGRAPHIC_DATA] ([GEOGRAPHIC_DATA]) No Crew No Crew Planned Mai…" at bounding box center [262, 78] width 396 height 116
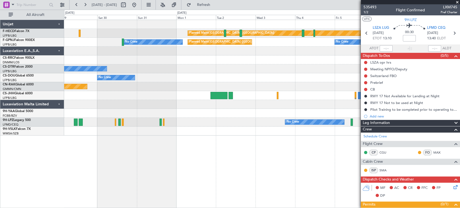
click at [149, 79] on div "Planned Maint [GEOGRAPHIC_DATA] ([GEOGRAPHIC_DATA]) No Crew No Crew Planned Mai…" at bounding box center [262, 78] width 396 height 116
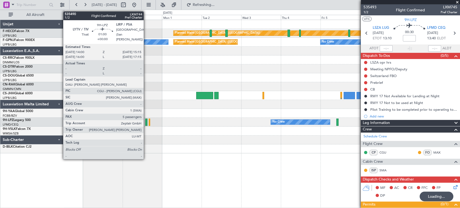
click at [146, 122] on div at bounding box center [146, 122] width 2 height 7
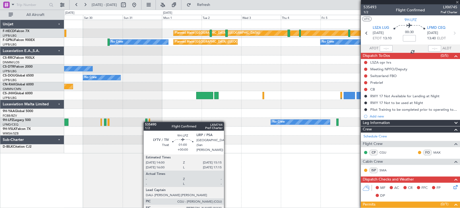
type input "5"
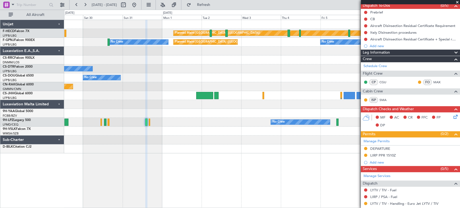
scroll to position [151, 0]
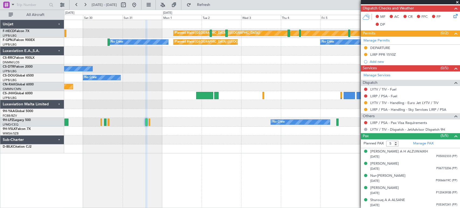
click at [251, 46] on div "Planned Maint [GEOGRAPHIC_DATA] ([GEOGRAPHIC_DATA]) No Crew No Crew No Crew Pla…" at bounding box center [262, 86] width 396 height 133
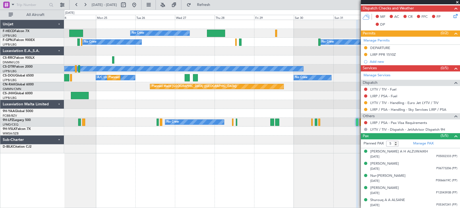
click at [249, 49] on div at bounding box center [262, 51] width 396 height 9
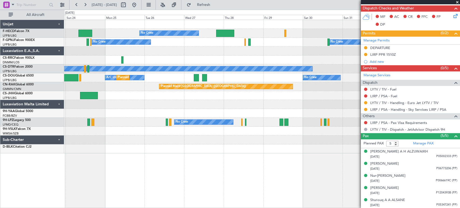
click at [238, 49] on div at bounding box center [262, 51] width 396 height 9
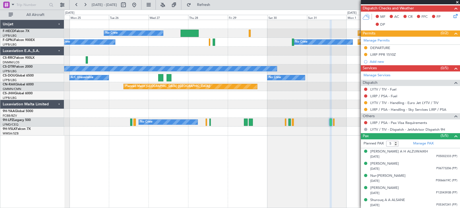
click at [140, 64] on div at bounding box center [262, 60] width 396 height 9
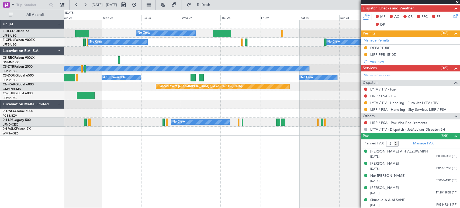
click at [166, 75] on div "Planned Maint [GEOGRAPHIC_DATA] ([GEOGRAPHIC_DATA]) A/C Unavailable No Crew" at bounding box center [262, 77] width 396 height 9
click at [189, 80] on div "Planned Maint [GEOGRAPHIC_DATA] ([GEOGRAPHIC_DATA]) A/C Unavailable No Crew" at bounding box center [262, 77] width 396 height 9
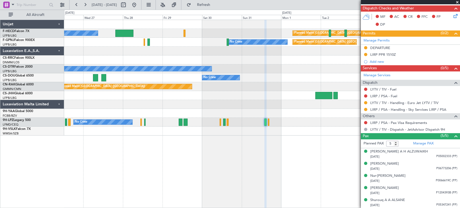
click at [166, 59] on div "Planned Maint [GEOGRAPHIC_DATA] ([GEOGRAPHIC_DATA]) No Crew Planned Maint [GEOG…" at bounding box center [262, 78] width 396 height 116
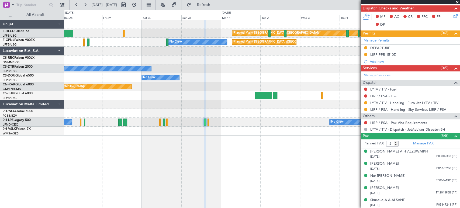
click at [161, 61] on div "Planned Maint [GEOGRAPHIC_DATA] ([GEOGRAPHIC_DATA]) No Crew Planned Maint [GEOG…" at bounding box center [262, 78] width 396 height 116
